Goal: Transaction & Acquisition: Obtain resource

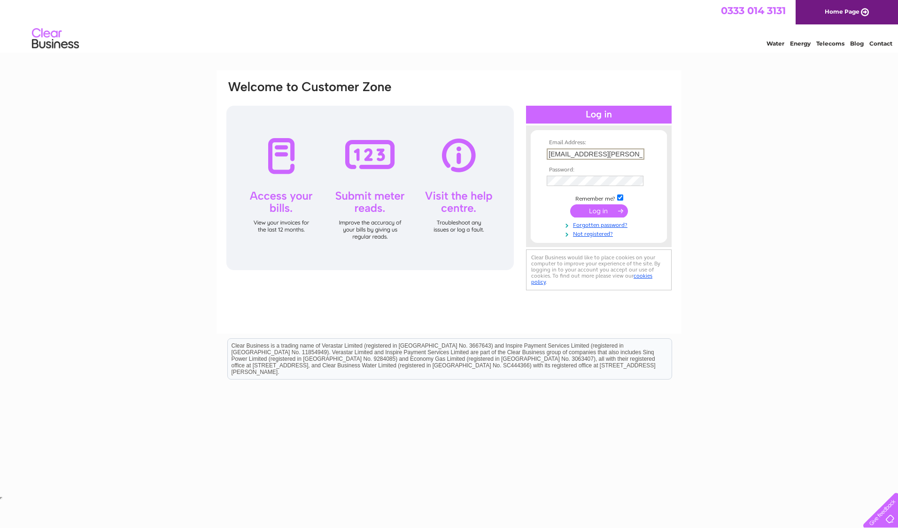
type input "[EMAIL_ADDRESS][PERSON_NAME][DOMAIN_NAME]"
click at [570, 204] on input "submit" at bounding box center [599, 210] width 58 height 13
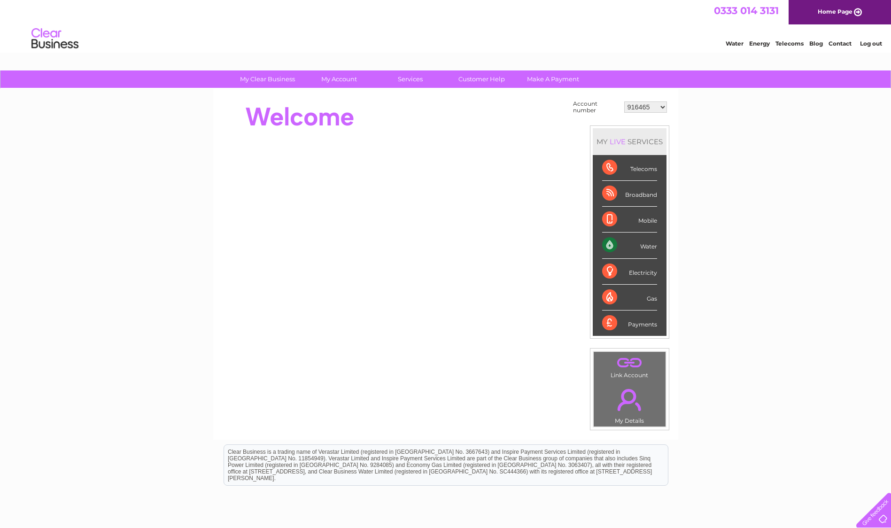
click at [648, 107] on select "916465 918797 918798 918800 918809 923099 923100 923101 938608 995922 995925 99…" at bounding box center [645, 106] width 43 height 11
select select "1129842"
click at [624, 101] on select "916465 918797 918798 918800 918809 923099 923100 923101 938608 995922 995925 99…" at bounding box center [645, 106] width 43 height 11
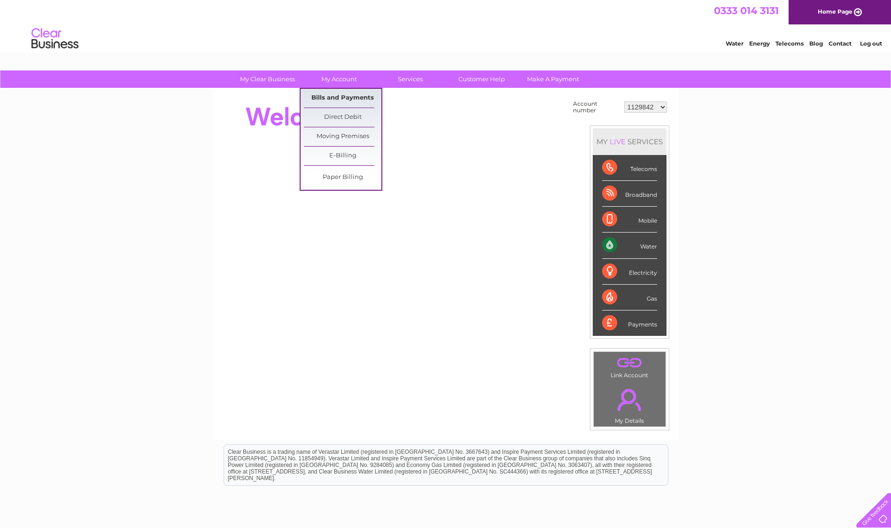
click at [343, 99] on link "Bills and Payments" at bounding box center [342, 98] width 77 height 19
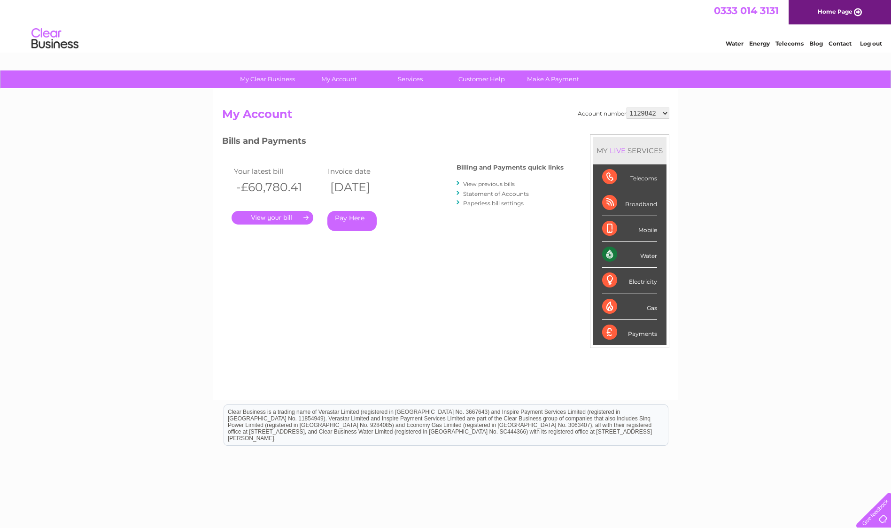
click at [662, 112] on select "916465 918797 918798 918800 918809 923099 923100 923101 938608 995922 995925 99…" at bounding box center [647, 113] width 43 height 11
click at [643, 111] on select "916465 918797 918798 918800 918809 923099 923100 923101 938608 995922 995925 99…" at bounding box center [647, 113] width 43 height 11
select select "1129831"
click at [626, 108] on select "916465 918797 918798 918800 918809 923099 923100 923101 938608 995922 995925 99…" at bounding box center [647, 113] width 43 height 11
click at [268, 218] on link "." at bounding box center [273, 218] width 82 height 14
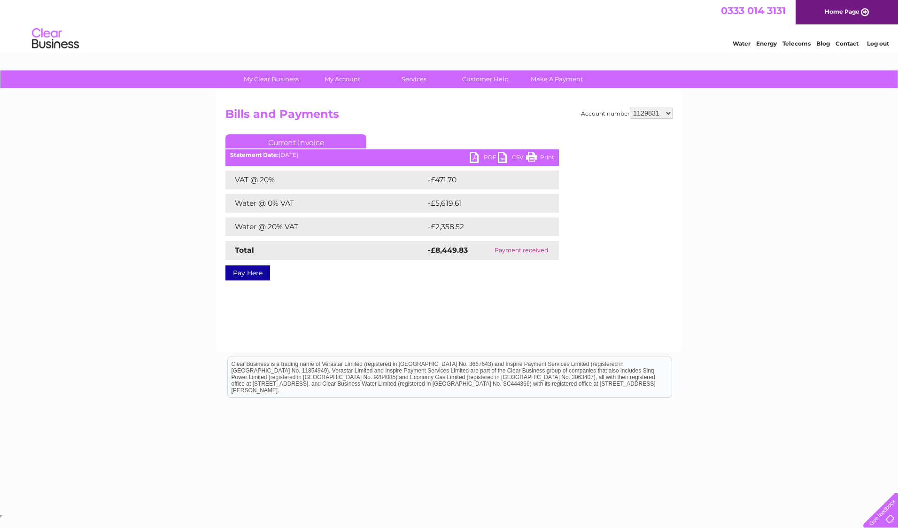
click at [488, 158] on link "PDF" at bounding box center [484, 159] width 28 height 14
click at [878, 41] on link "Log out" at bounding box center [878, 43] width 22 height 7
